Goal: Communication & Community: Answer question/provide support

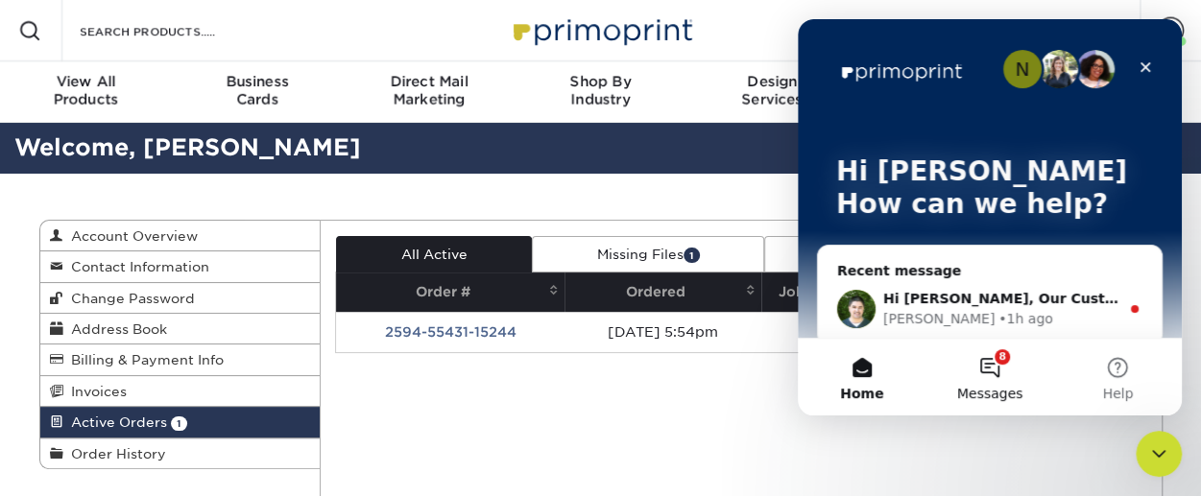
click at [994, 370] on button "8 Messages" at bounding box center [990, 377] width 128 height 77
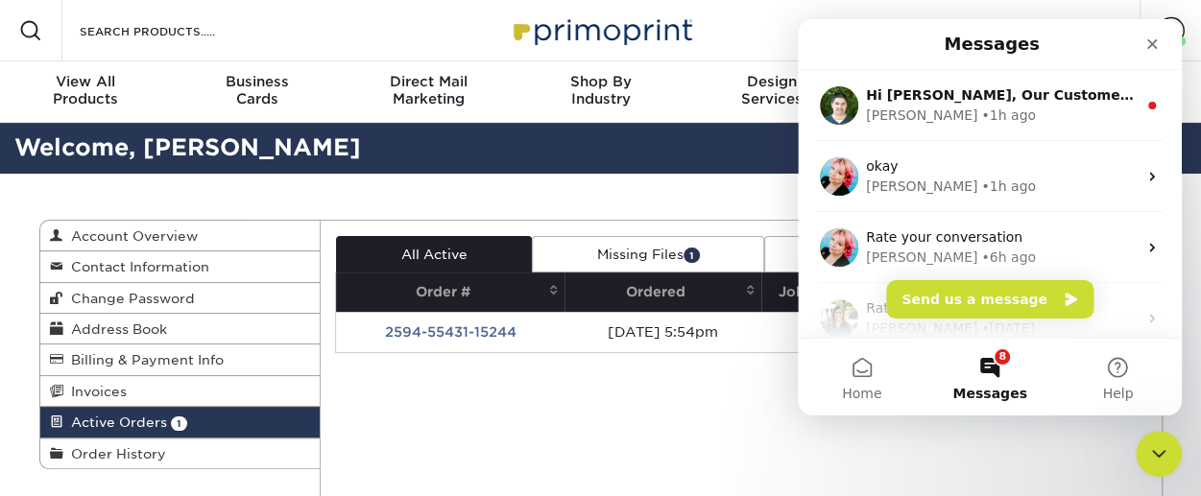
scroll to position [590, 0]
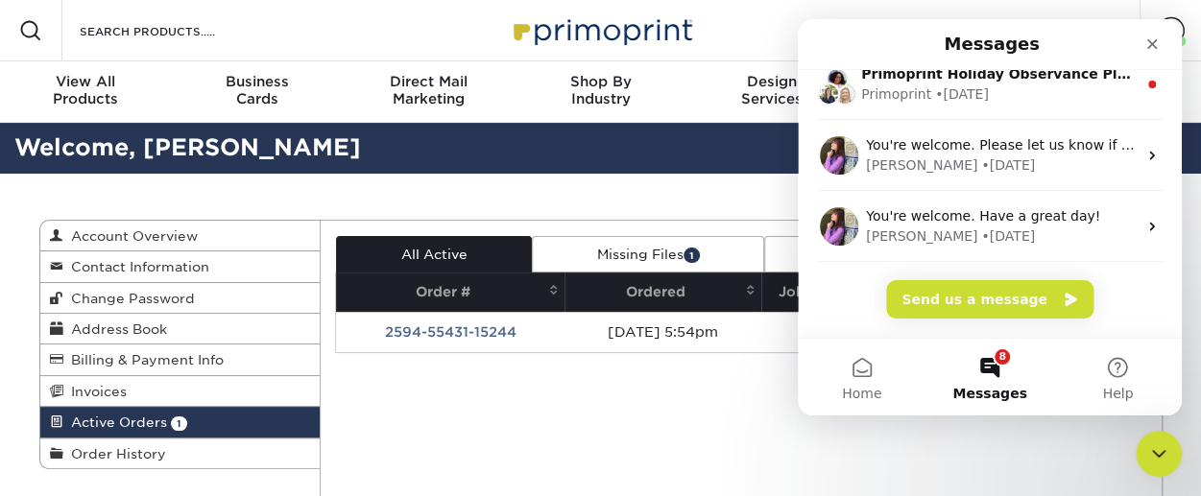
click at [998, 369] on button "8 Messages" at bounding box center [990, 377] width 128 height 77
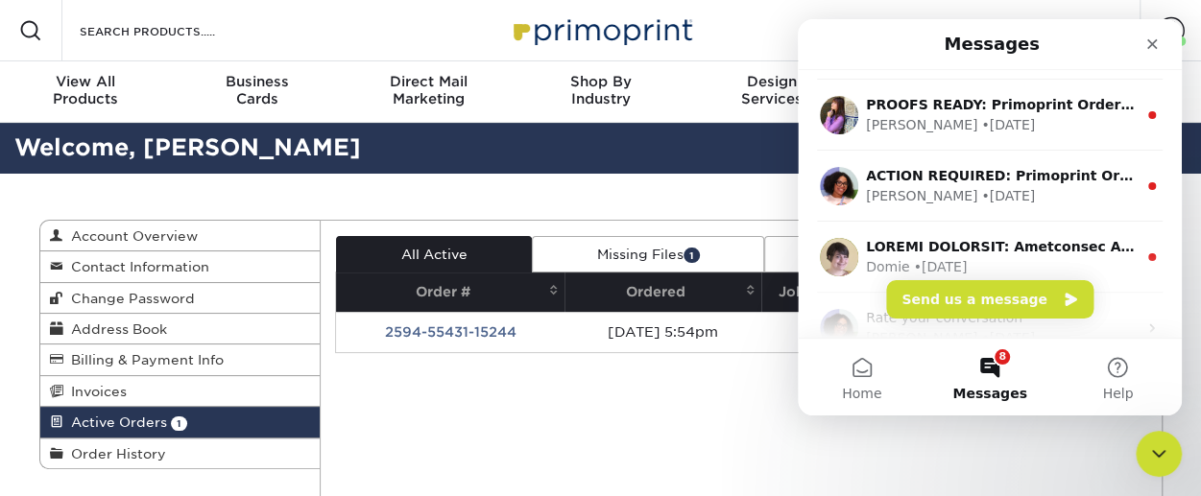
scroll to position [1229, 0]
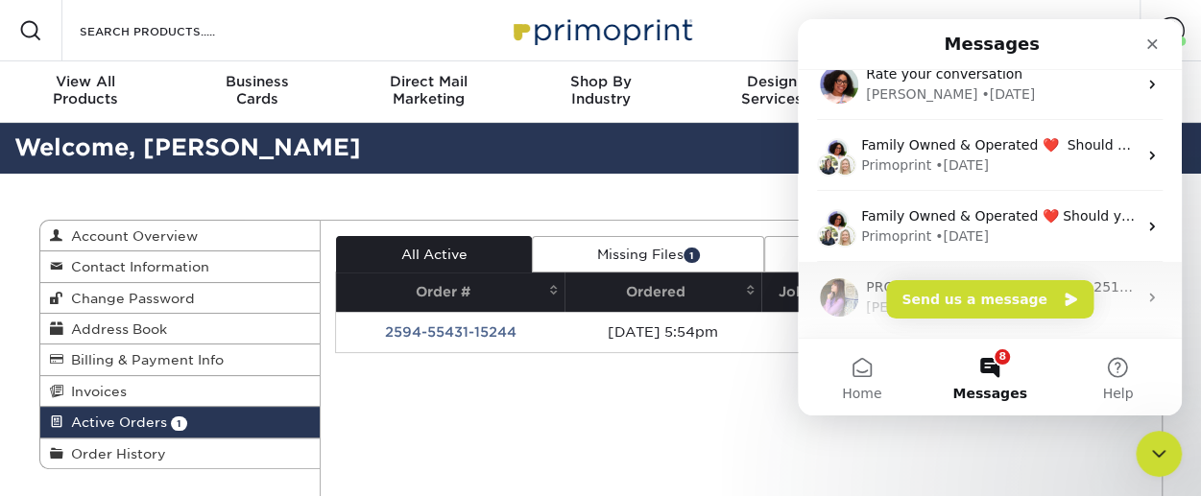
click at [875, 306] on div "[PERSON_NAME]" at bounding box center [921, 308] width 111 height 20
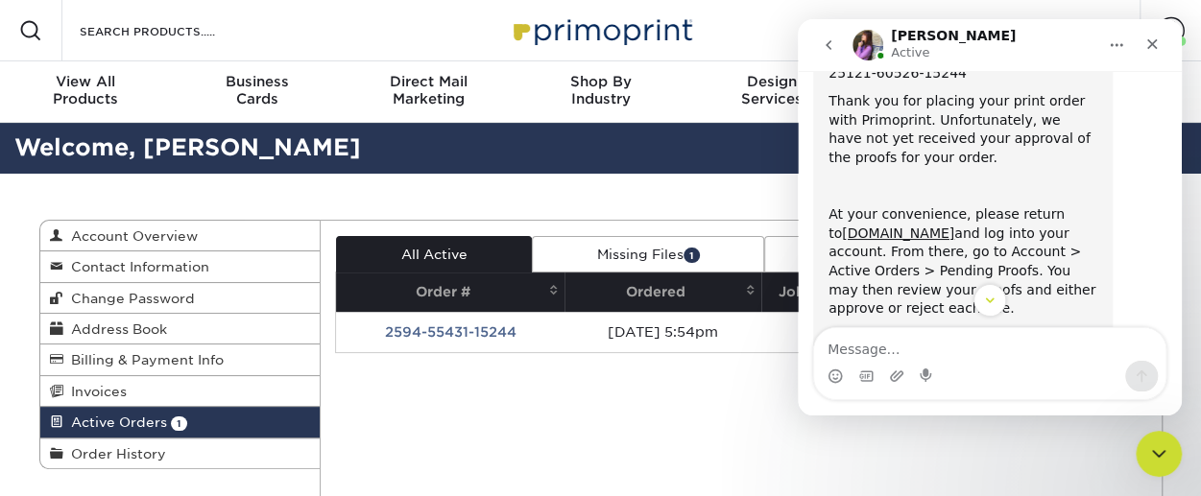
scroll to position [288, 0]
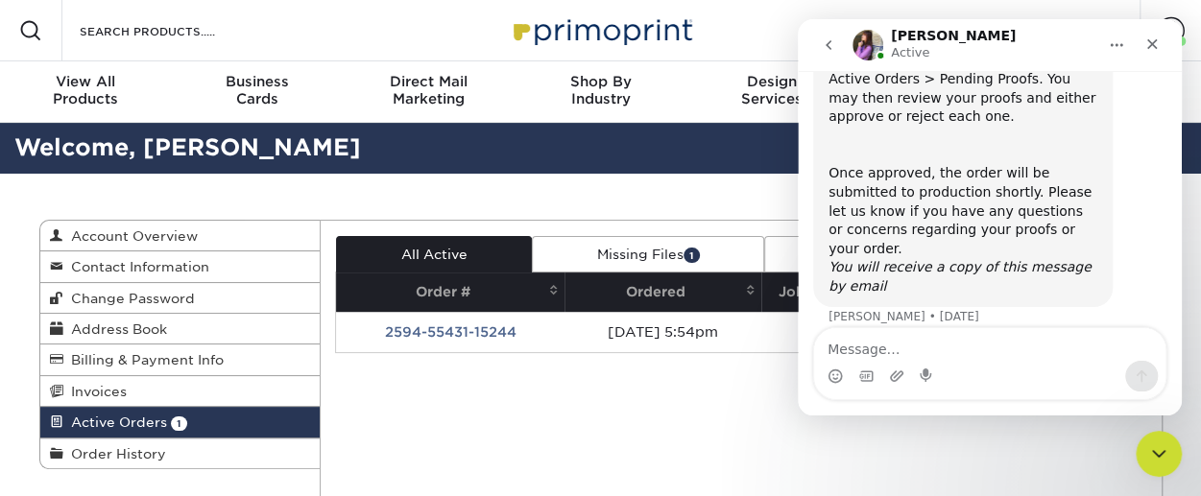
click at [830, 48] on icon "go back" at bounding box center [829, 45] width 6 height 10
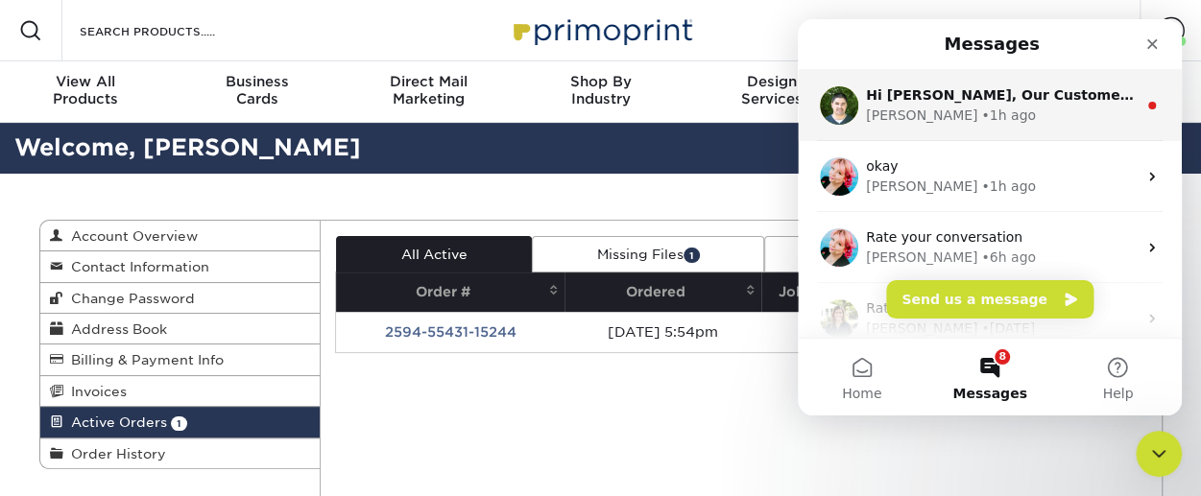
click at [981, 123] on div "• 1h ago" at bounding box center [1008, 116] width 55 height 20
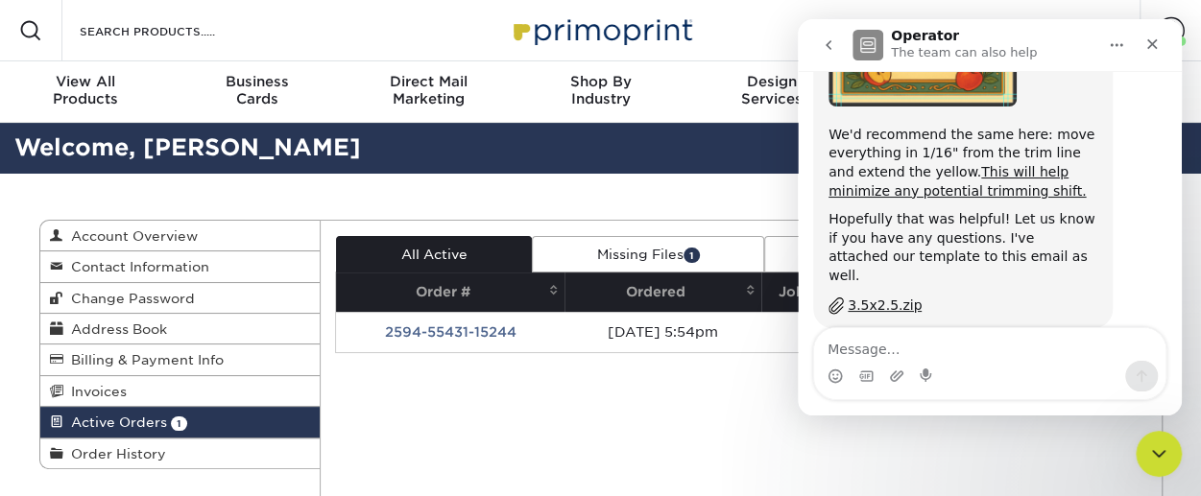
scroll to position [1251, 0]
click at [908, 345] on textarea "Message…" at bounding box center [989, 344] width 351 height 33
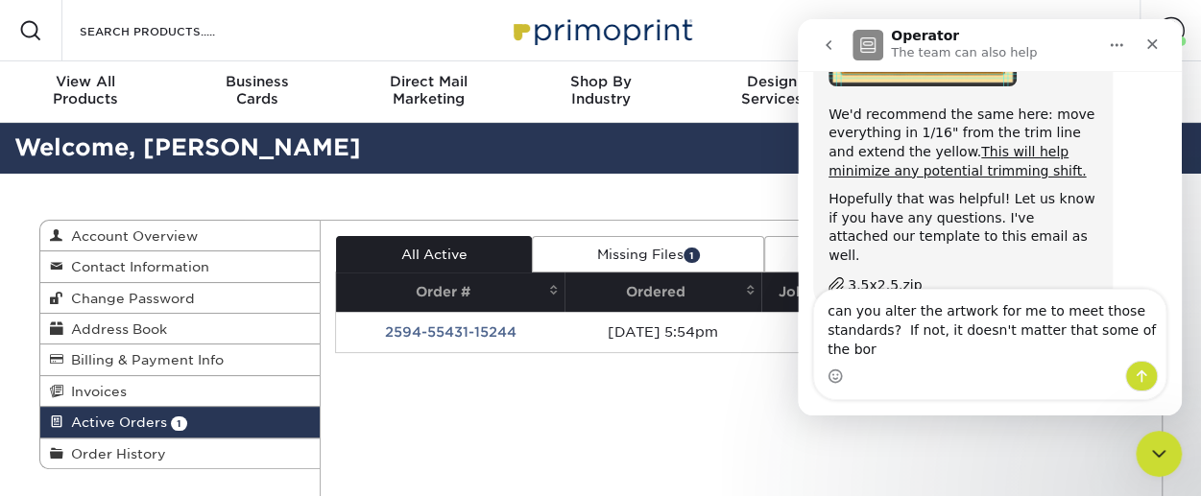
scroll to position [1290, 0]
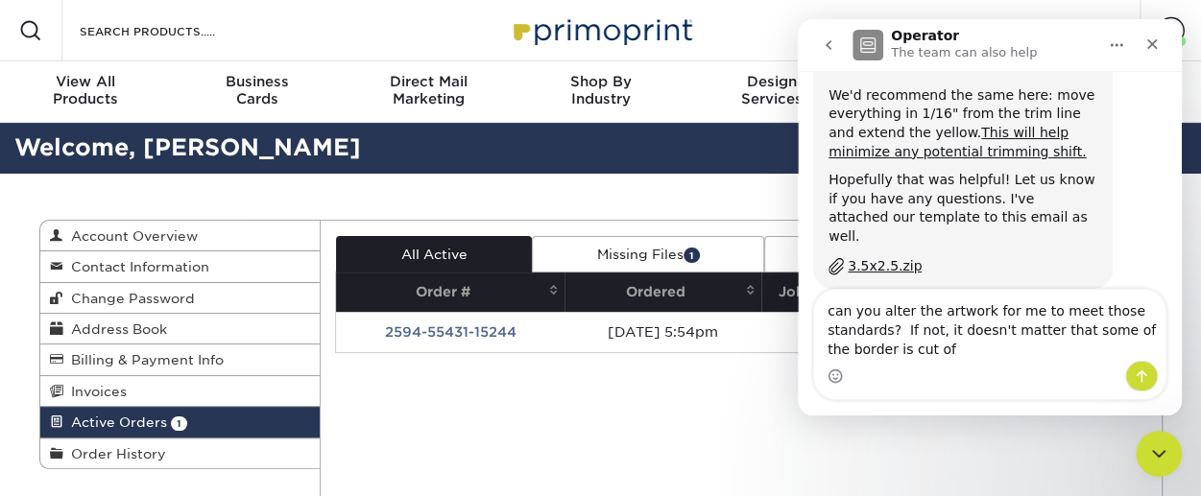
type textarea "can you alter the artwork for me to meet those standards? If not, it doesn't ma…"
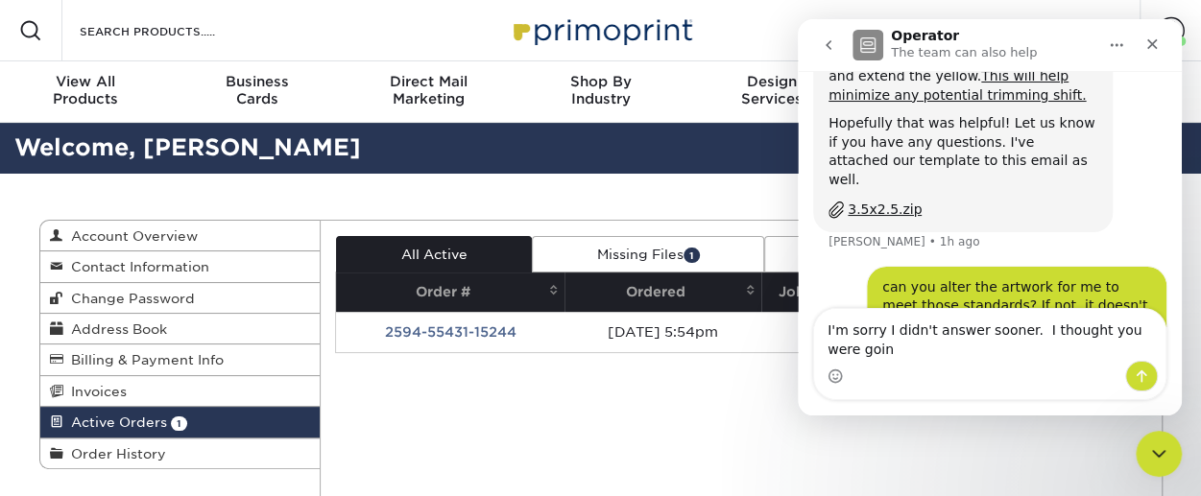
scroll to position [1365, 0]
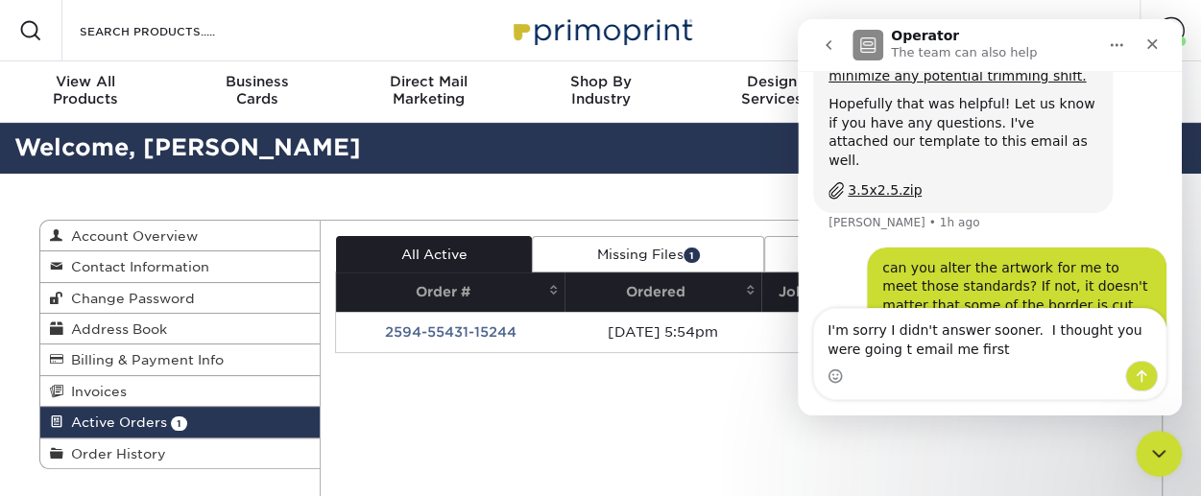
type textarea "I'm sorry I didn't answer sooner. I thought you were going t email me first"
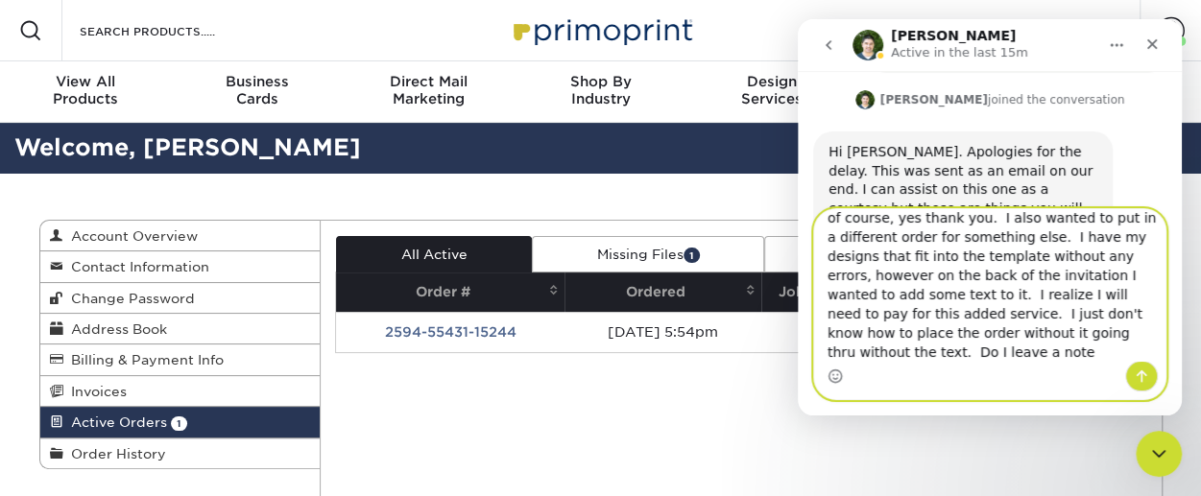
scroll to position [1686, 0]
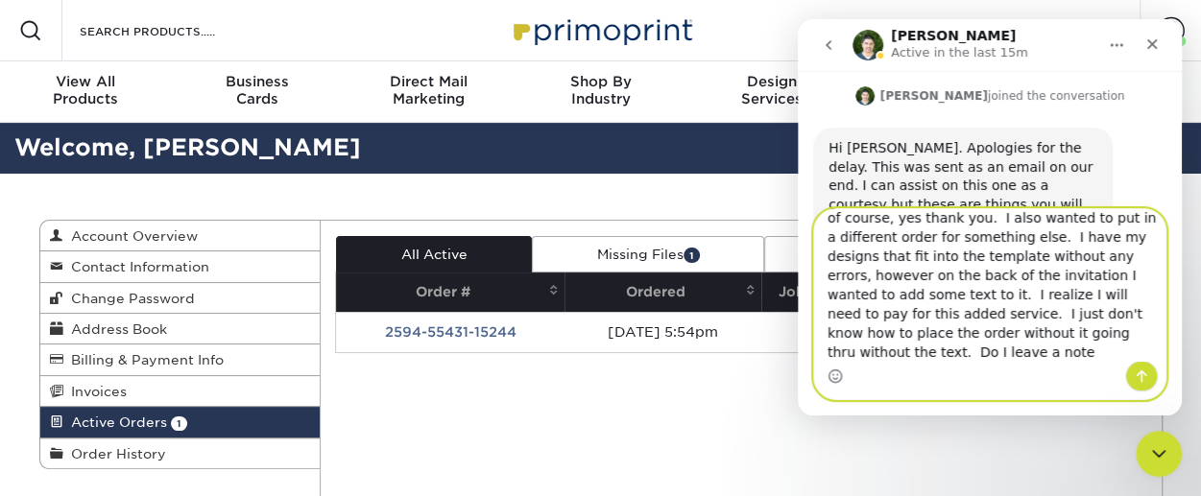
type textarea "of course, yes thank you. I also wanted to put in a different order for somethi…"
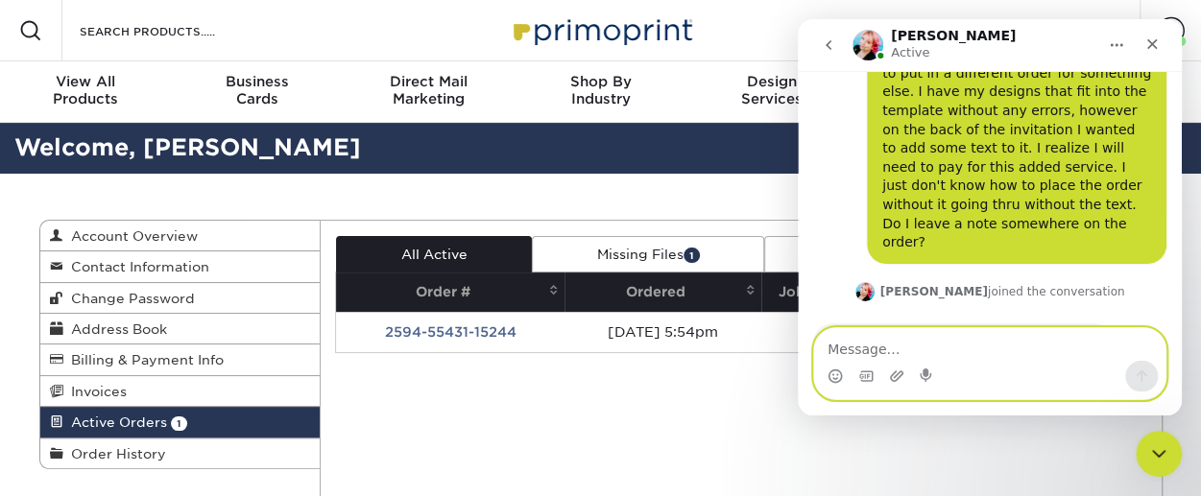
scroll to position [1988, 0]
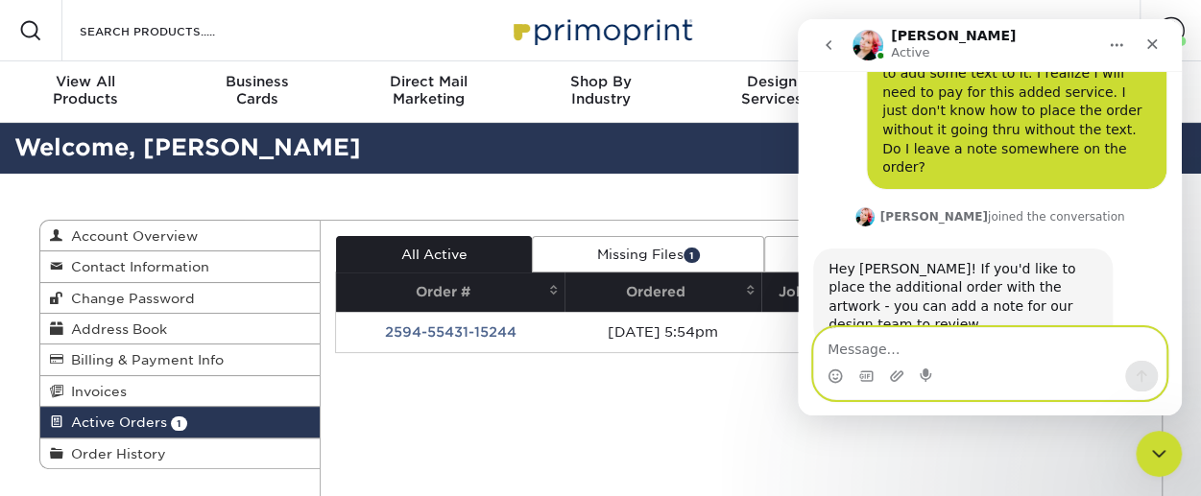
click at [915, 348] on textarea "Message…" at bounding box center [989, 344] width 351 height 33
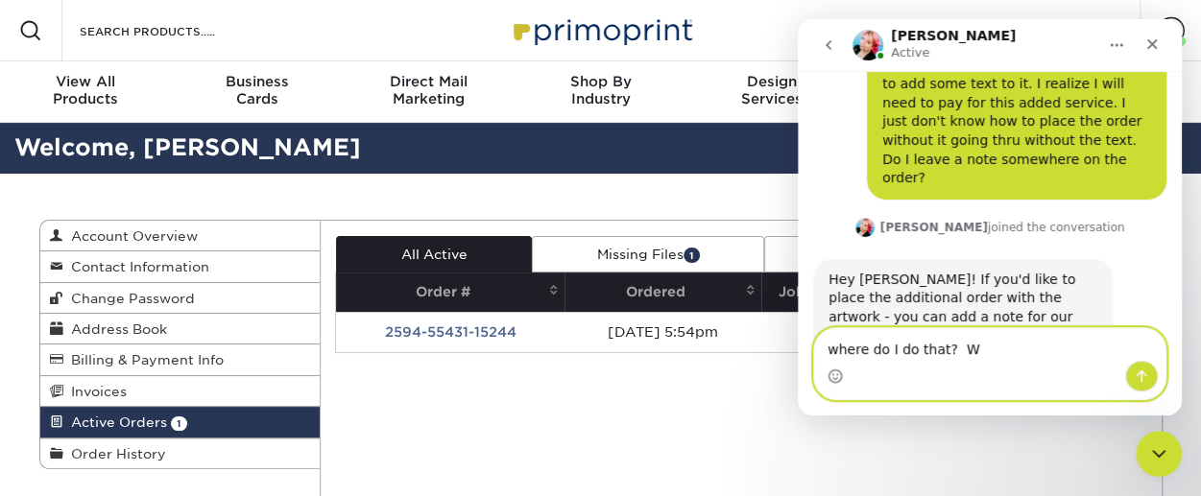
scroll to position [1976, 0]
type textarea "w"
type textarea "okay.... great! Thank you!"
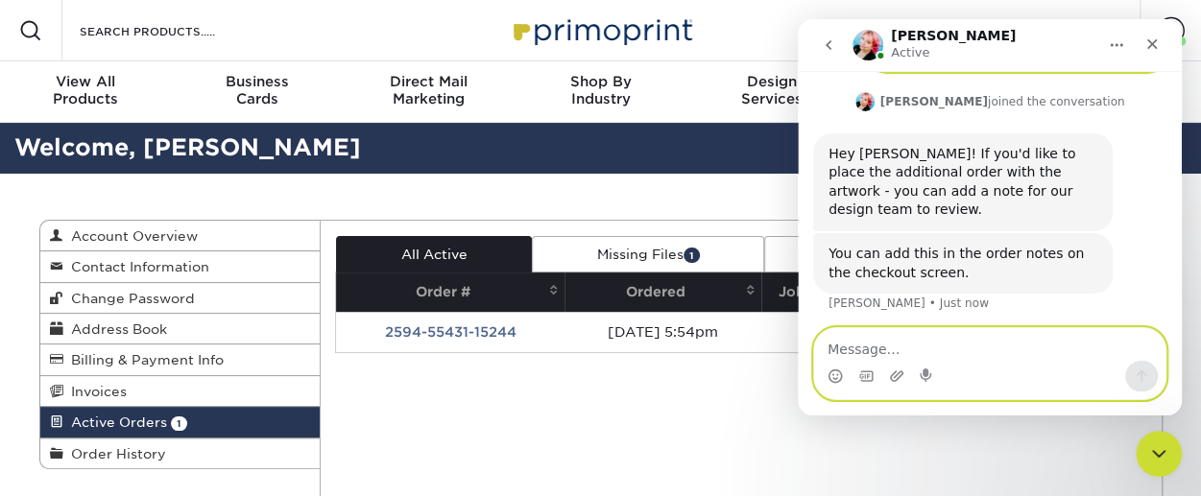
scroll to position [2107, 0]
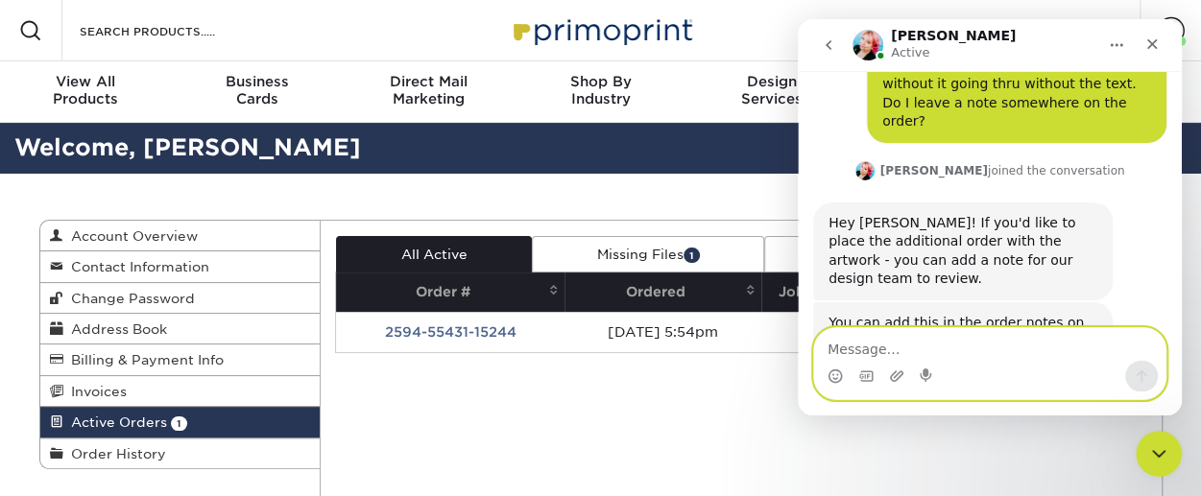
click at [995, 343] on textarea "Message…" at bounding box center [989, 344] width 351 height 33
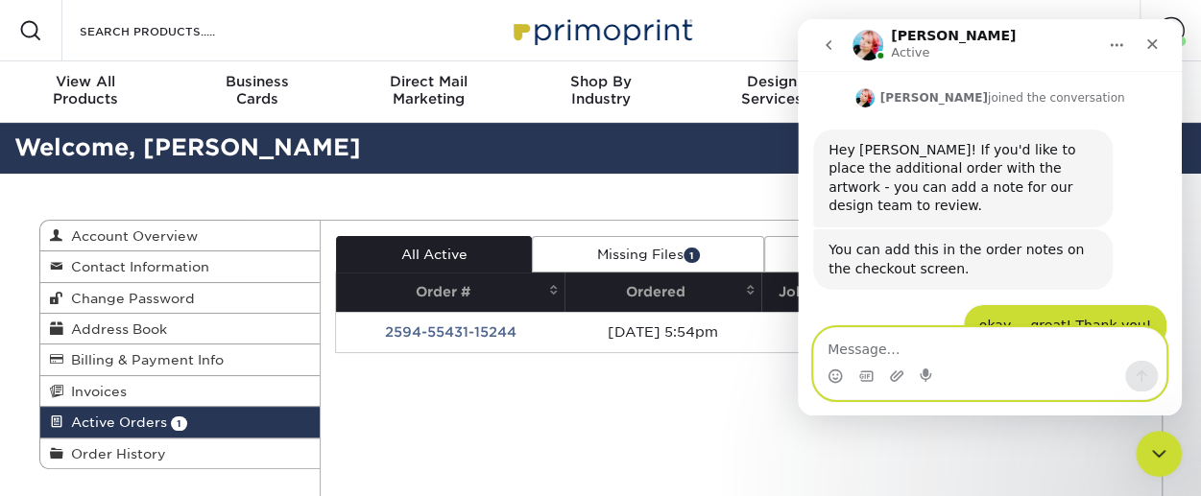
scroll to position [2109, 0]
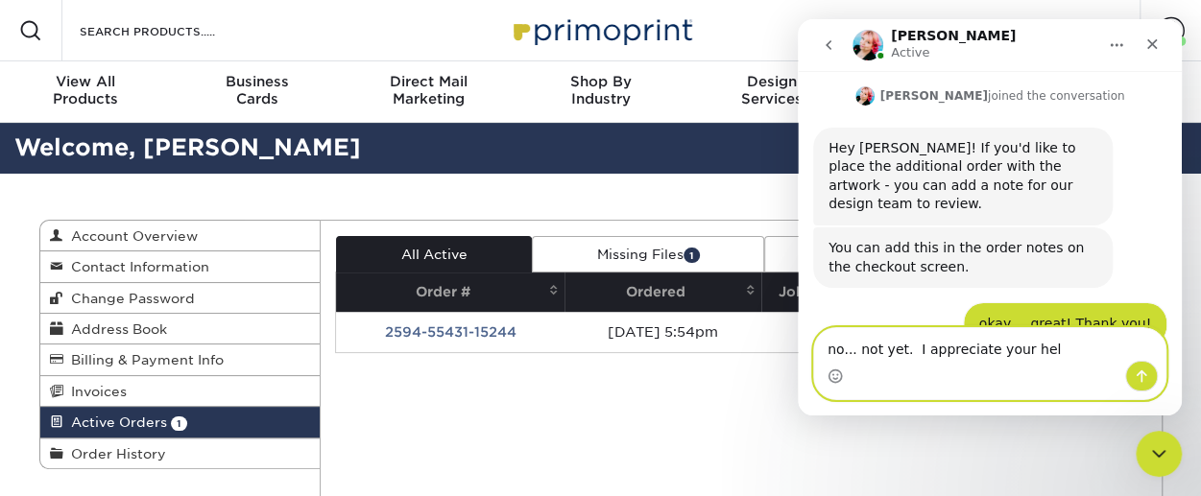
type textarea "no... not yet. I appreciate your help"
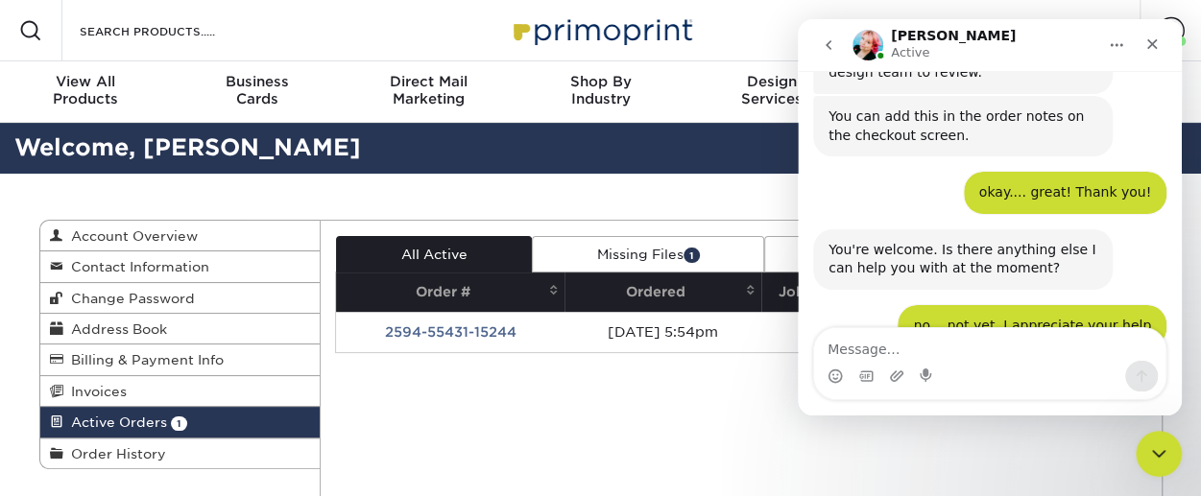
scroll to position [2242, 0]
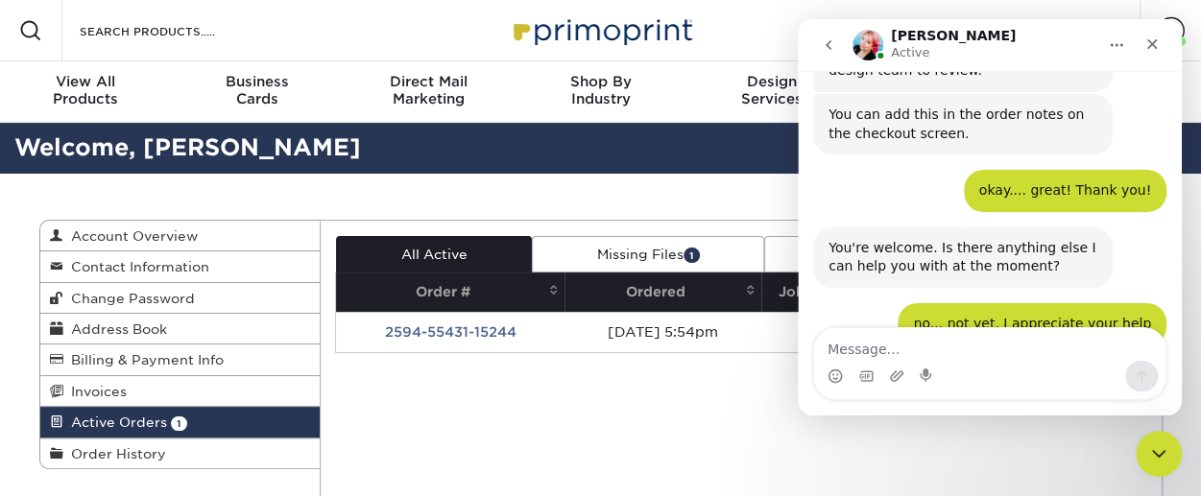
click at [952, 373] on div "You're welcome! Have a wonderful [DATE] and weekend! :)" at bounding box center [963, 391] width 269 height 37
click at [862, 347] on textarea "Message…" at bounding box center [989, 344] width 351 height 33
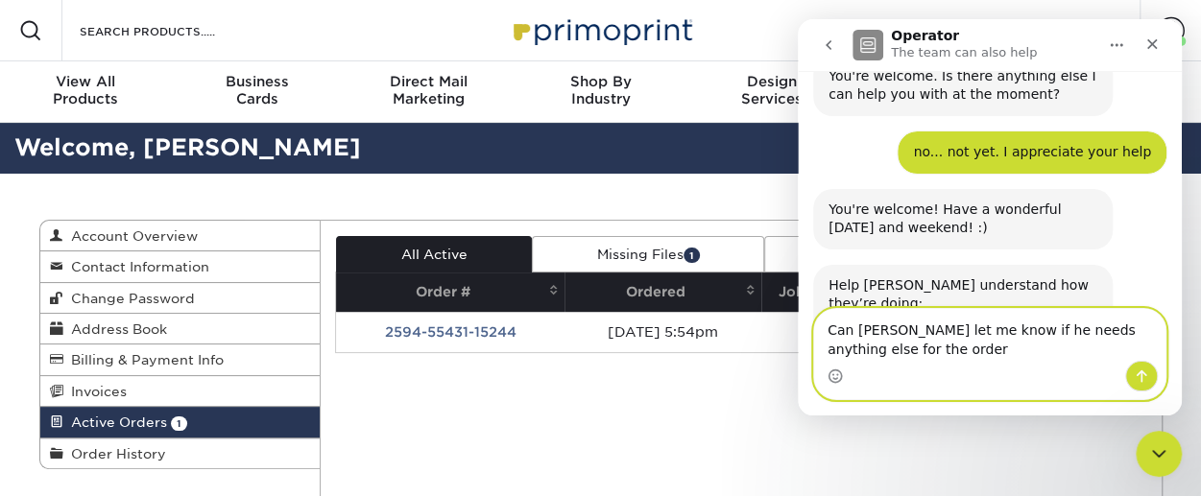
scroll to position [2414, 0]
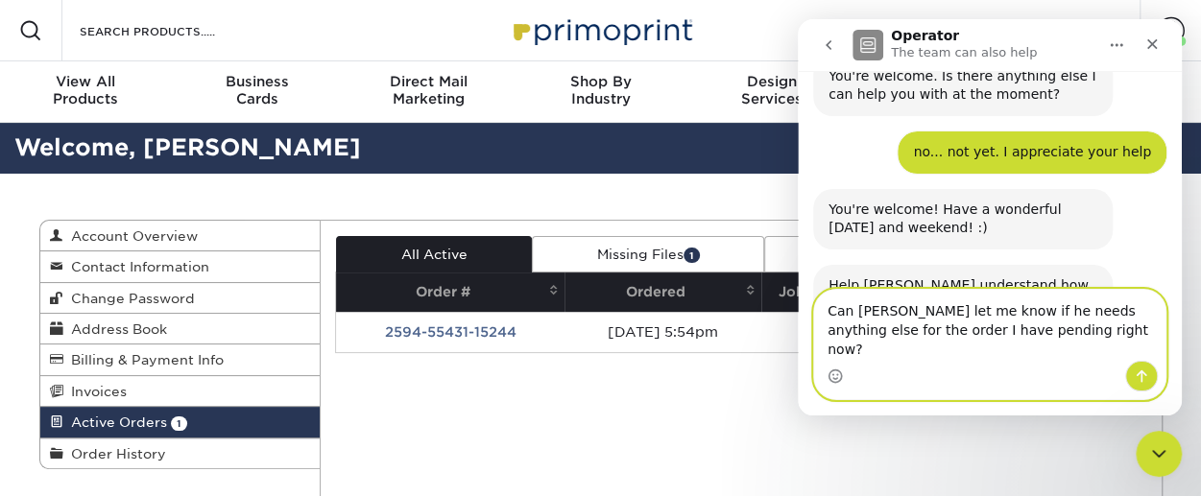
type textarea "Can [PERSON_NAME] let me know if he needs anything else for the order I have pe…"
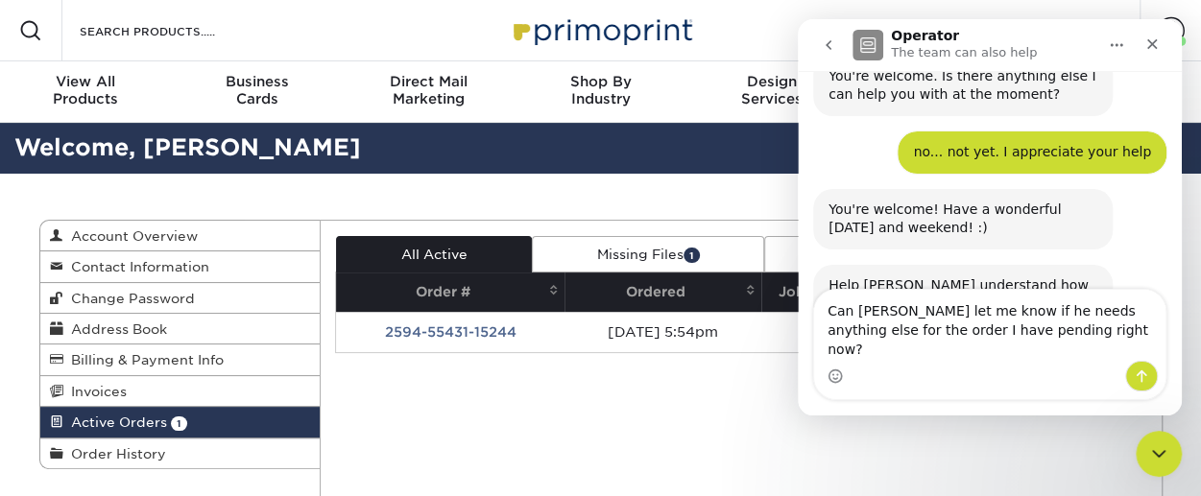
click at [1032, 380] on span "Amazing" at bounding box center [1038, 397] width 35 height 35
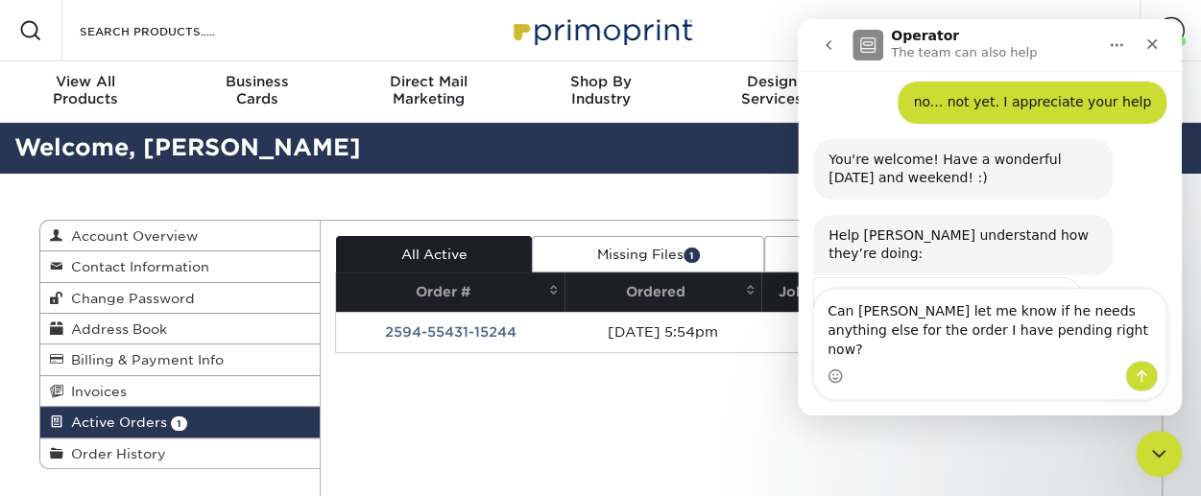
scroll to position [2466, 0]
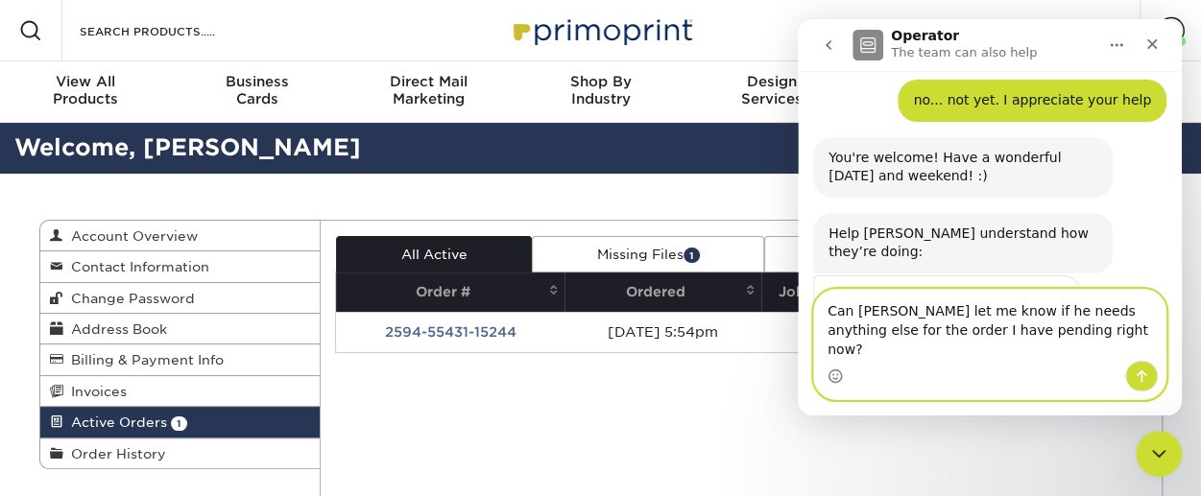
click at [1055, 352] on textarea "Can [PERSON_NAME] let me know if he needs anything else for the order I have pe…" at bounding box center [989, 325] width 351 height 71
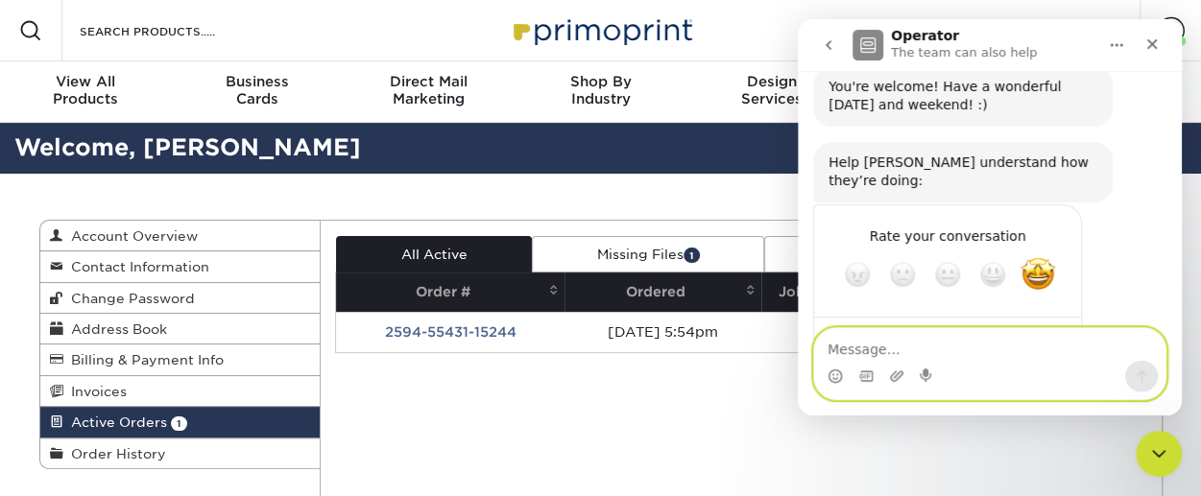
scroll to position [2542, 0]
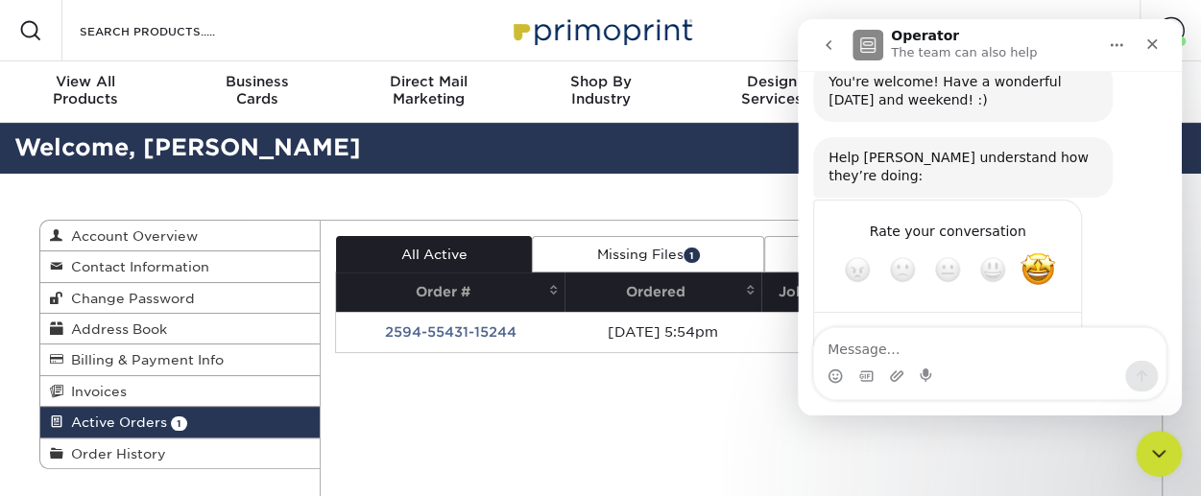
click at [451, 25] on div "Resources Menu Search Products Account [PERSON_NAME] Client Account Dashboard A…" at bounding box center [600, 30] width 1201 height 61
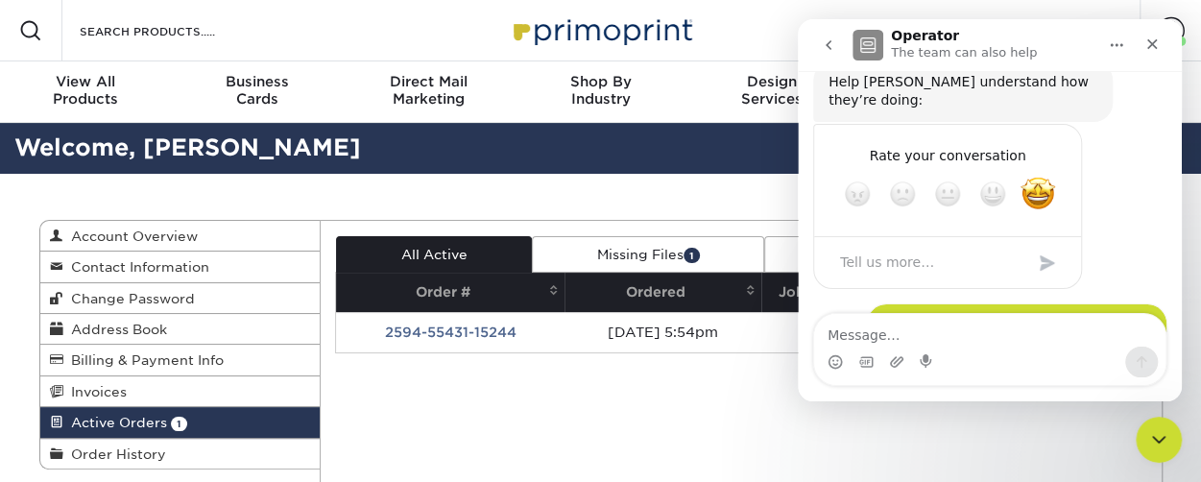
scroll to position [2633, 0]
